Goal: Task Accomplishment & Management: Complete application form

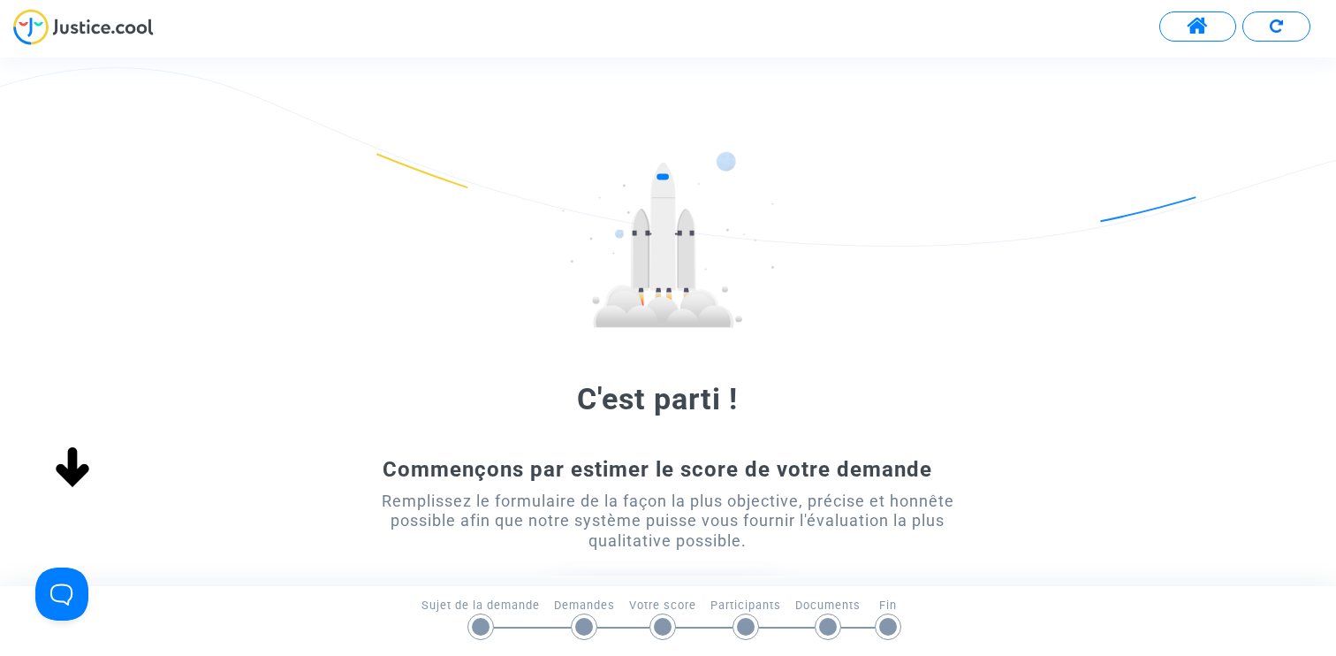
click at [1184, 17] on button at bounding box center [1198, 26] width 77 height 30
